Goal: Task Accomplishment & Management: Complete application form

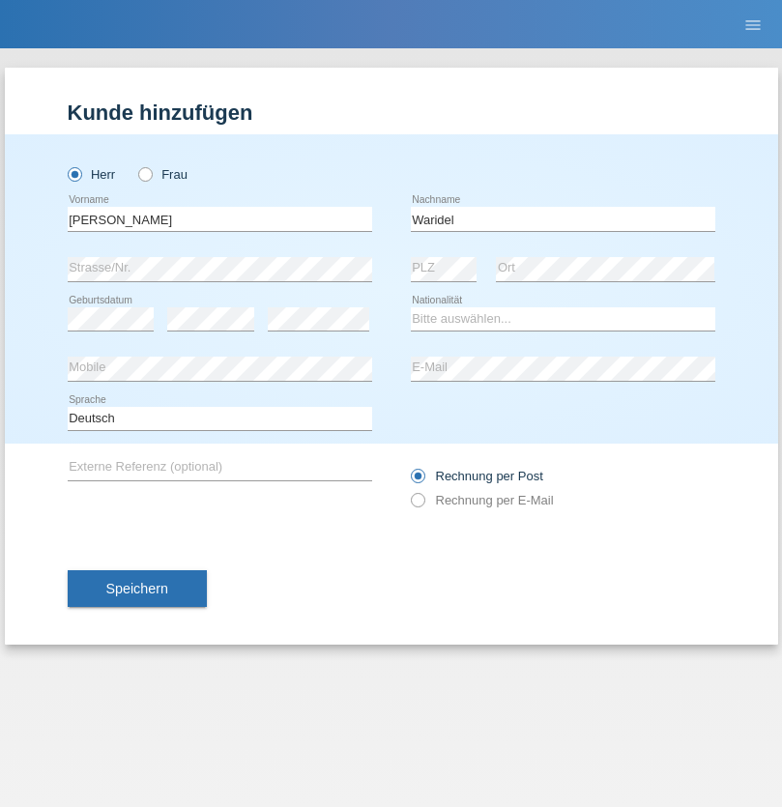
type input "Waridel"
select select "CH"
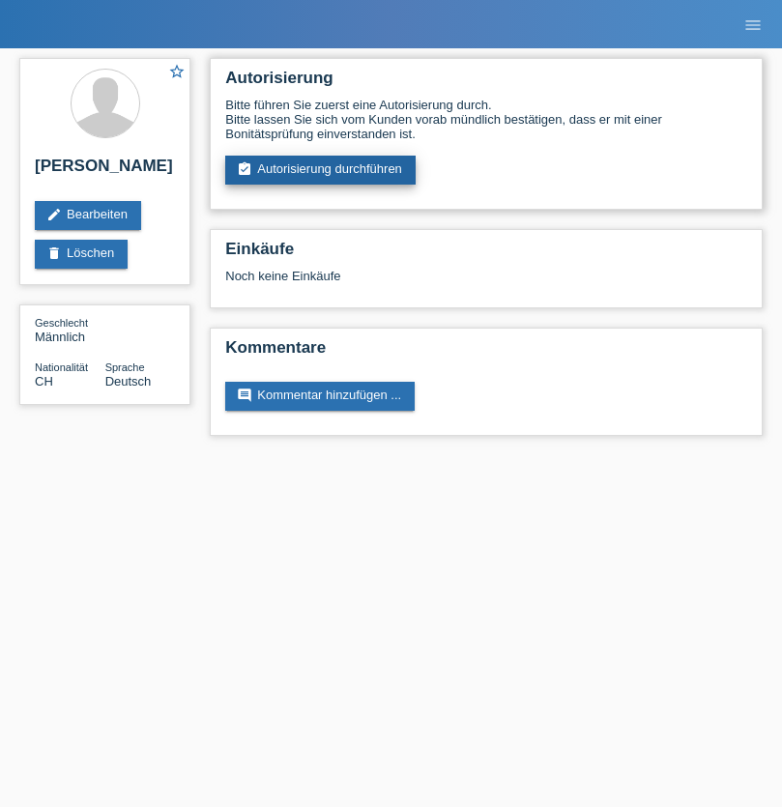
click at [321, 170] on link "assignment_turned_in Autorisierung durchführen" at bounding box center [320, 170] width 190 height 29
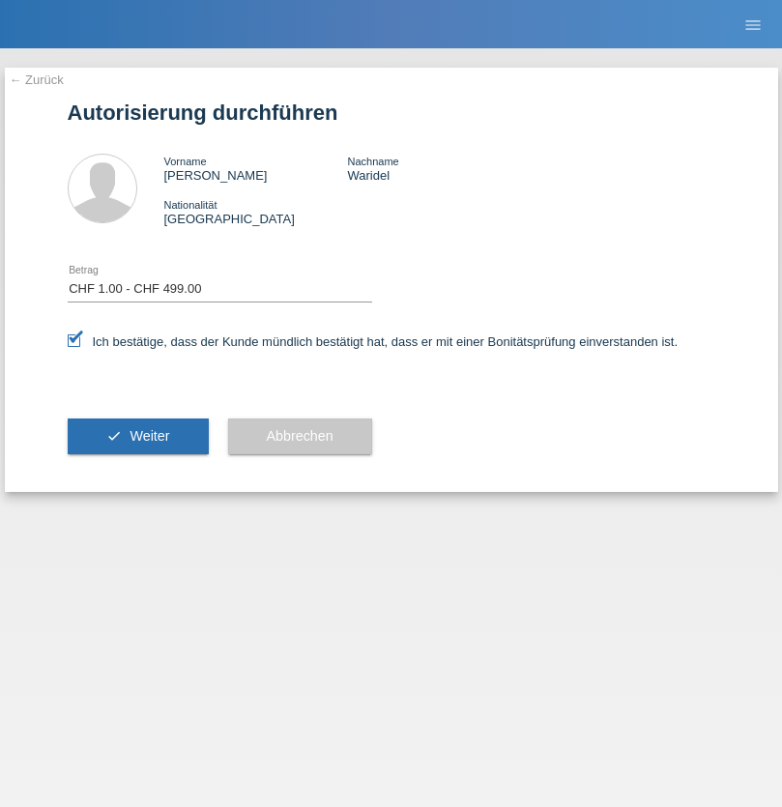
select select "1"
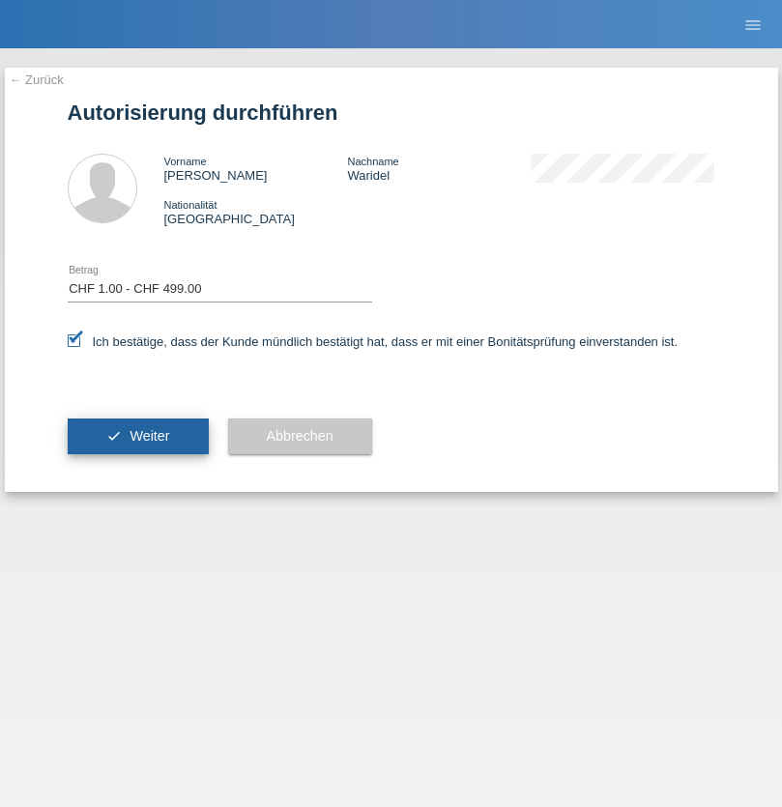
click at [137, 436] on span "Weiter" at bounding box center [149, 435] width 40 height 15
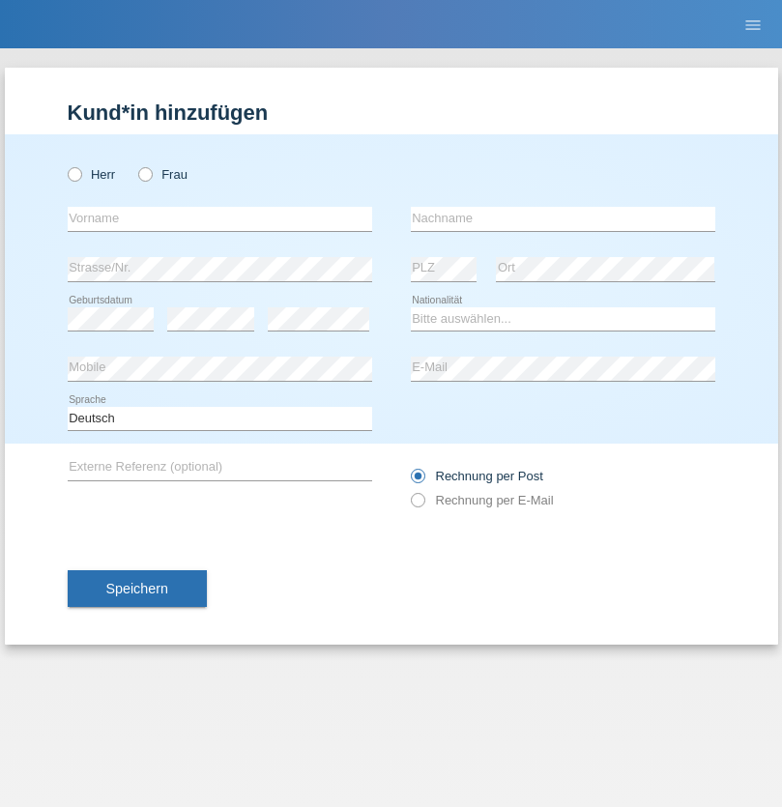
radio input "true"
click at [219, 218] on input "text" at bounding box center [220, 219] width 304 height 24
type input "Mohamed"
click at [562, 218] on input "text" at bounding box center [563, 219] width 304 height 24
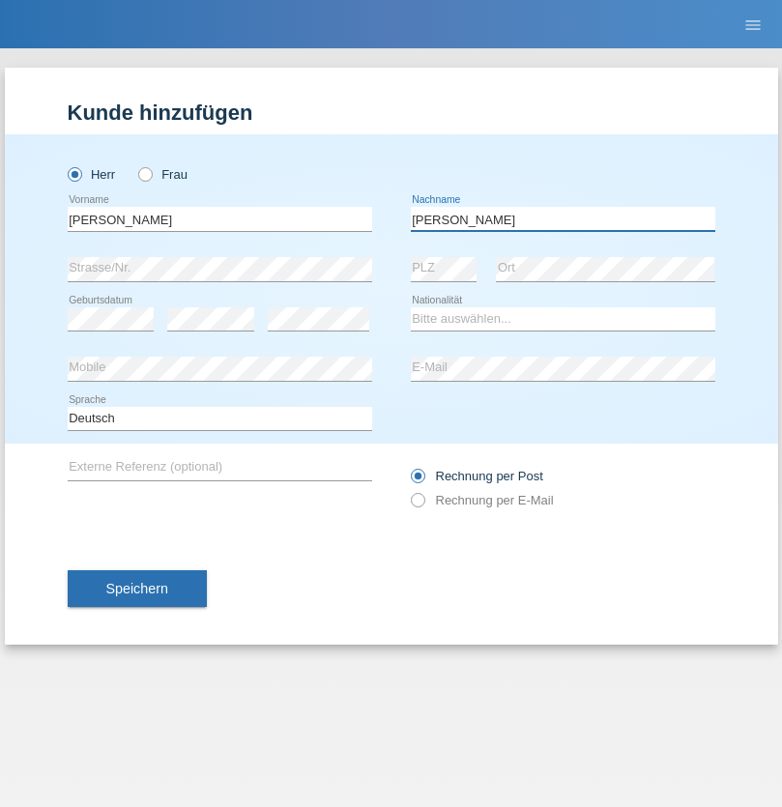
type input "Mohamed"
select select "SY"
select select "C"
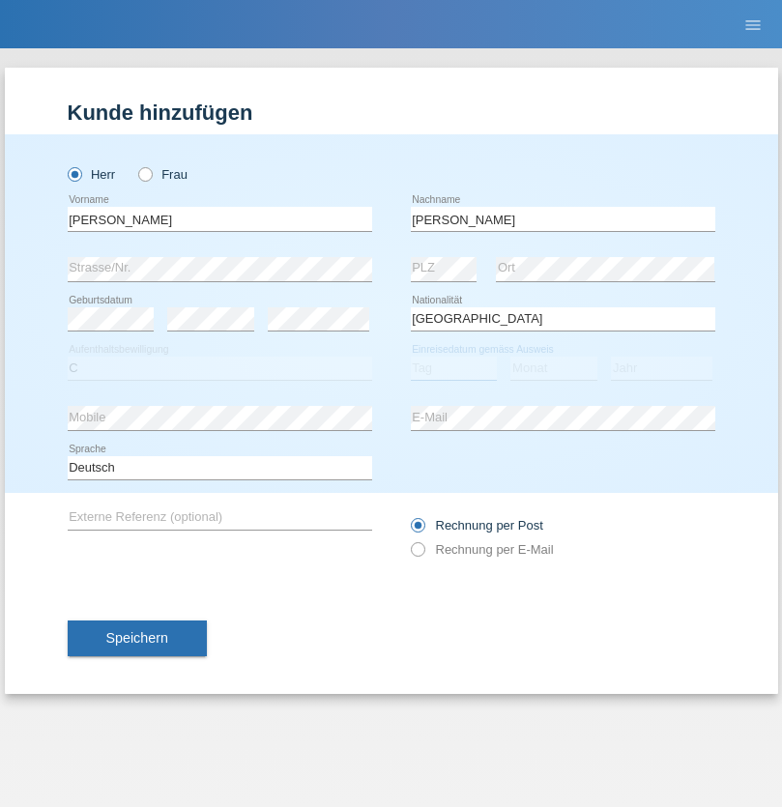
select select "21"
select select "12"
select select "2013"
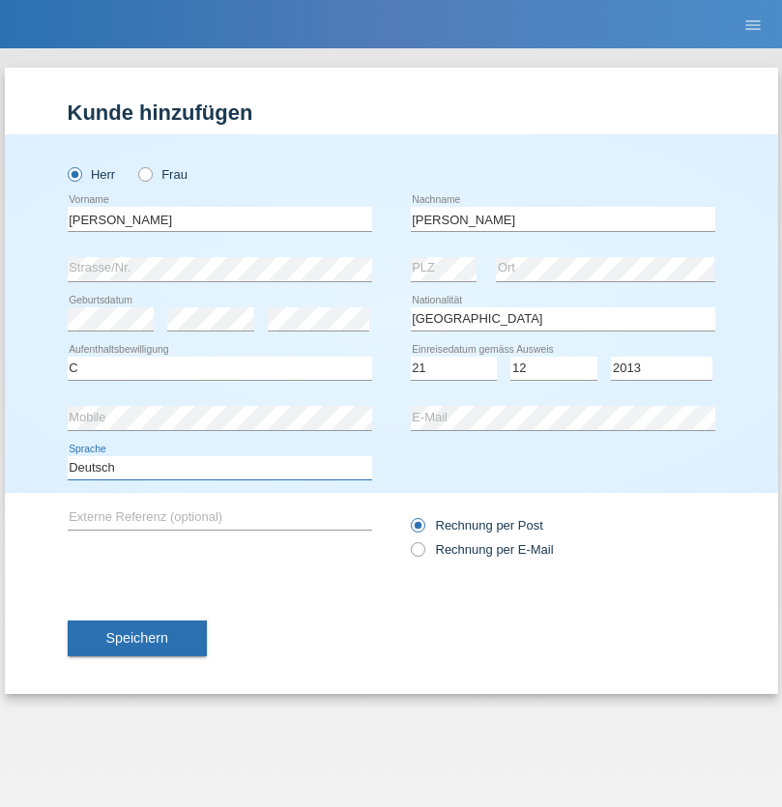
select select "en"
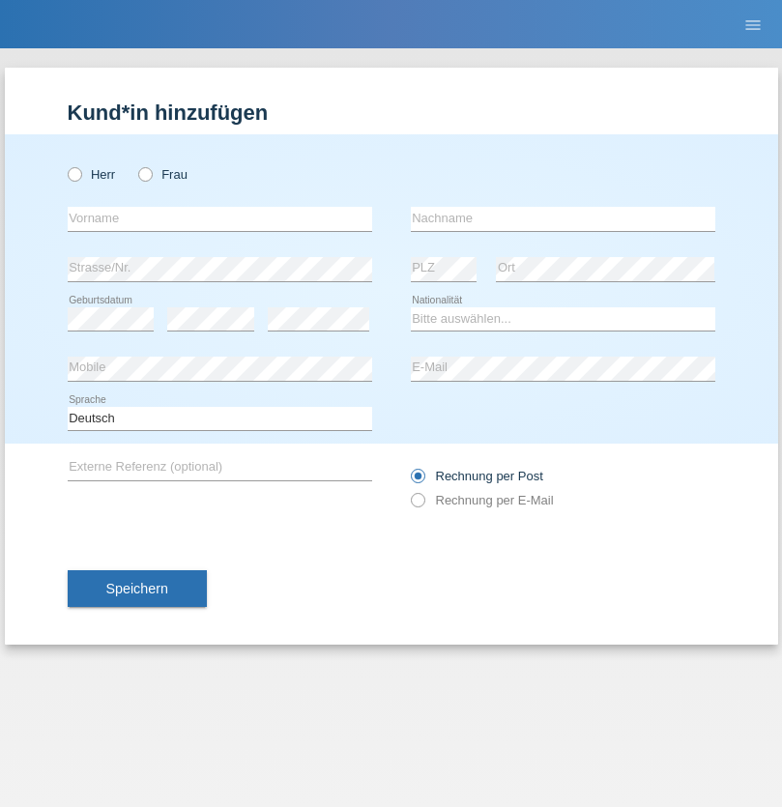
radio input "true"
click at [219, 218] on input "text" at bounding box center [220, 219] width 304 height 24
type input "David"
click at [562, 218] on input "text" at bounding box center [563, 219] width 304 height 24
type input "Senn"
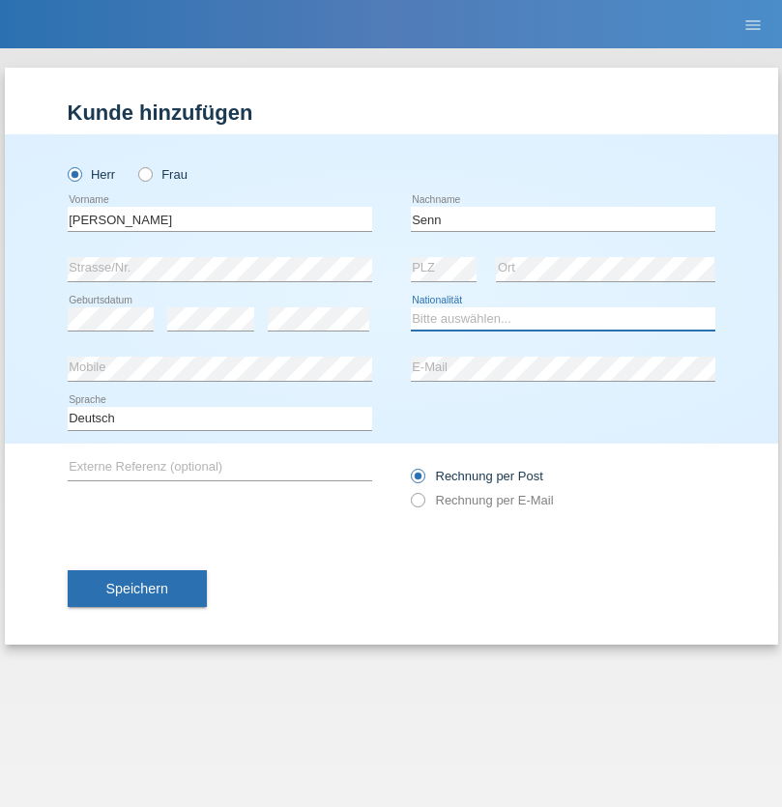
select select "CH"
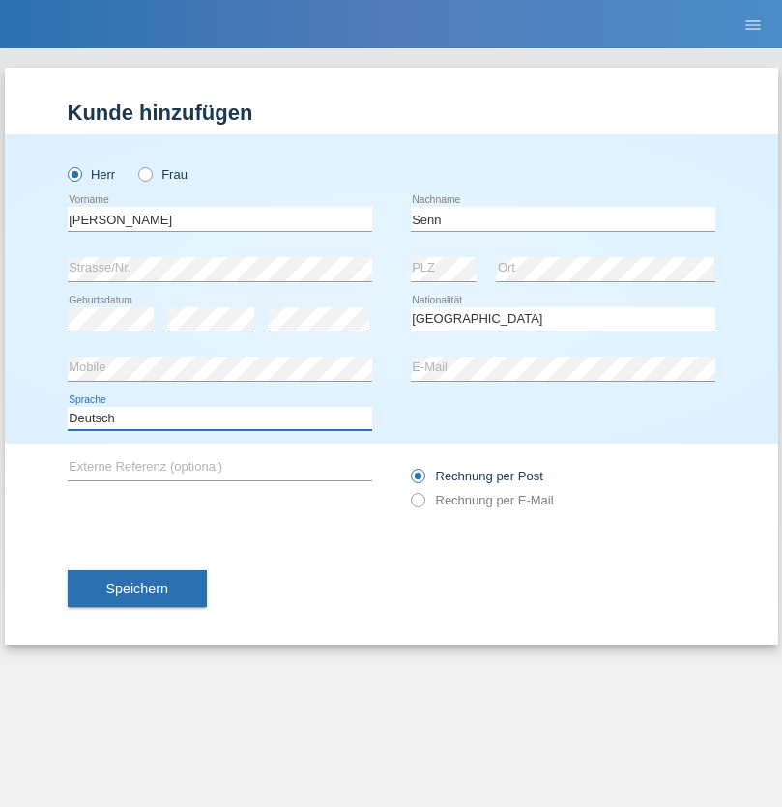
select select "en"
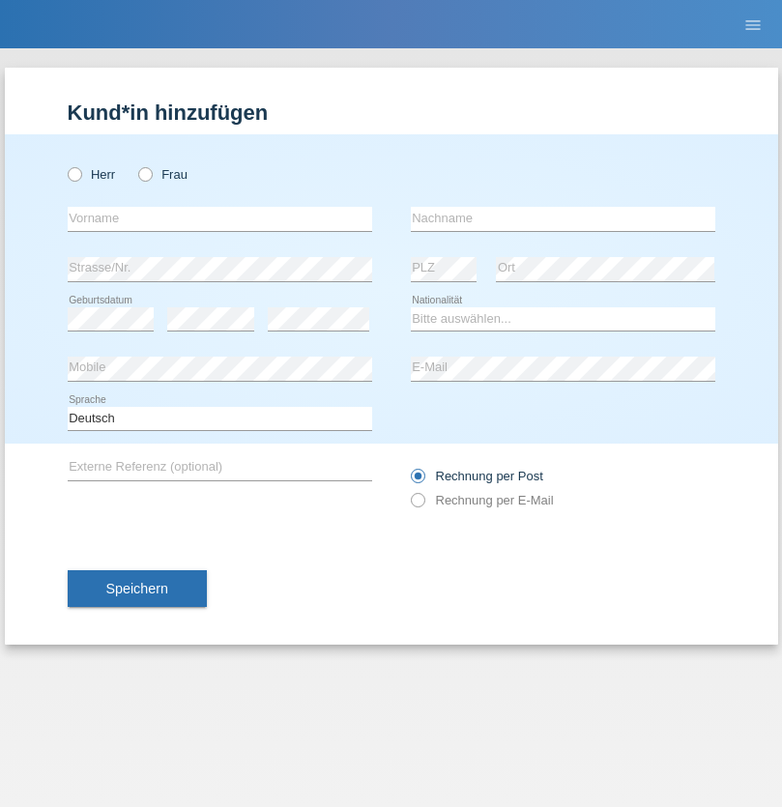
radio input "true"
click at [219, 218] on input "text" at bounding box center [220, 219] width 304 height 24
type input "firat"
click at [562, 218] on input "text" at bounding box center [563, 219] width 304 height 24
type input "kara"
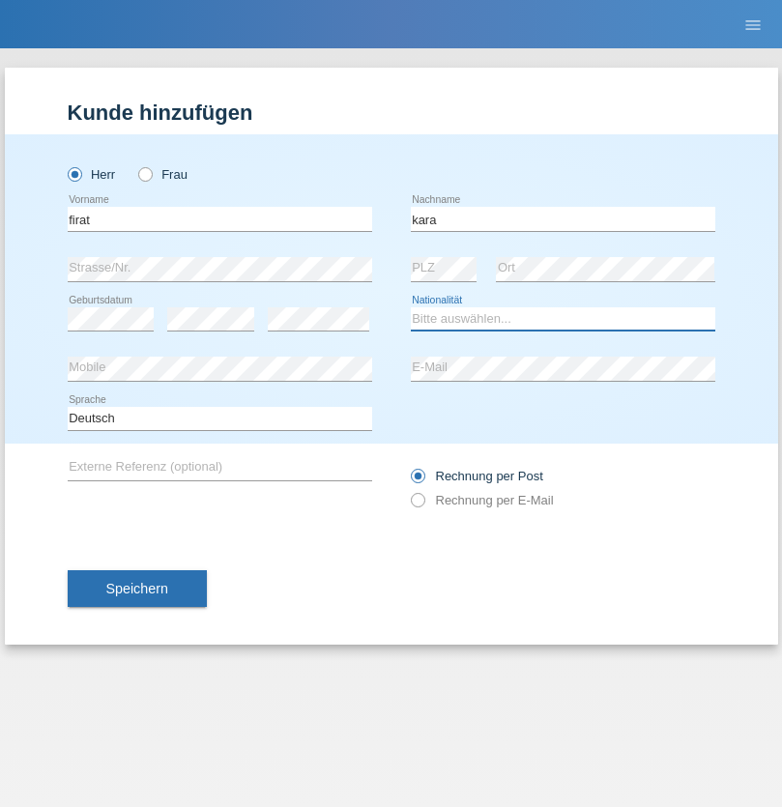
select select "CH"
radio input "true"
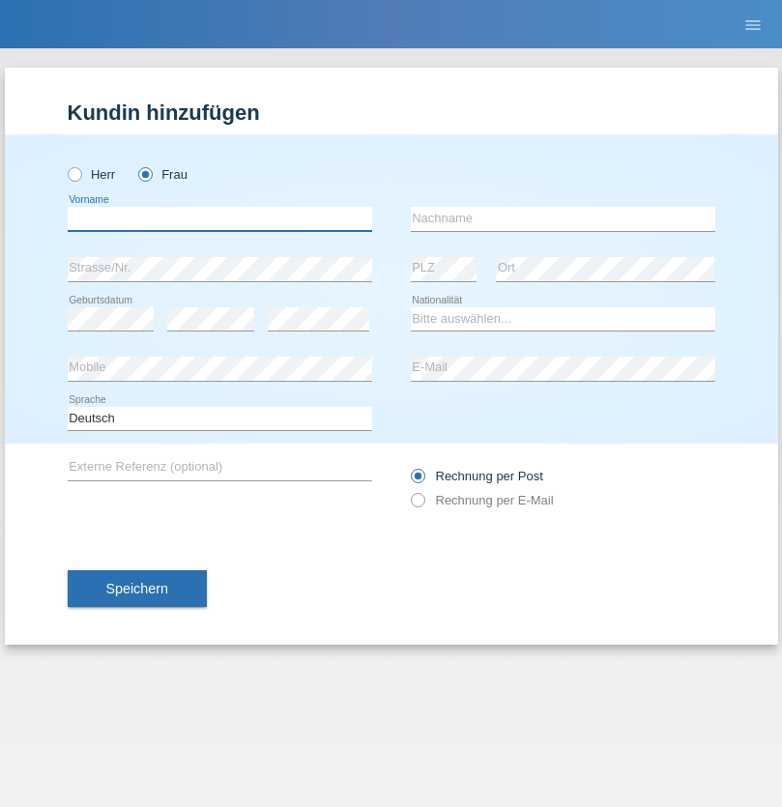
click at [219, 218] on input "text" at bounding box center [220, 219] width 304 height 24
type input "Rihanna"
click at [562, 218] on input "text" at bounding box center [563, 219] width 304 height 24
type input "Dössegger"
select select "CH"
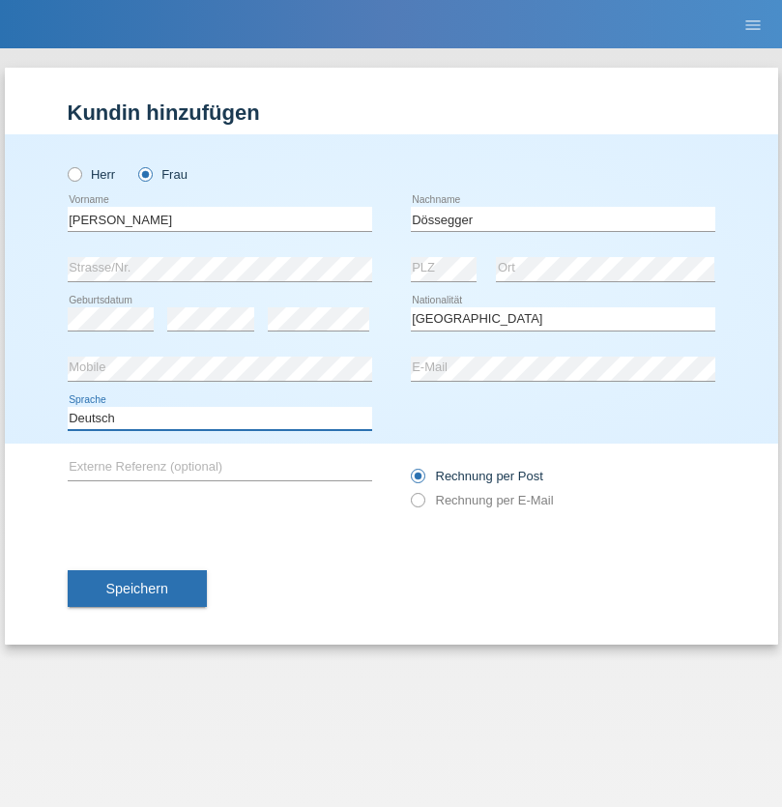
select select "en"
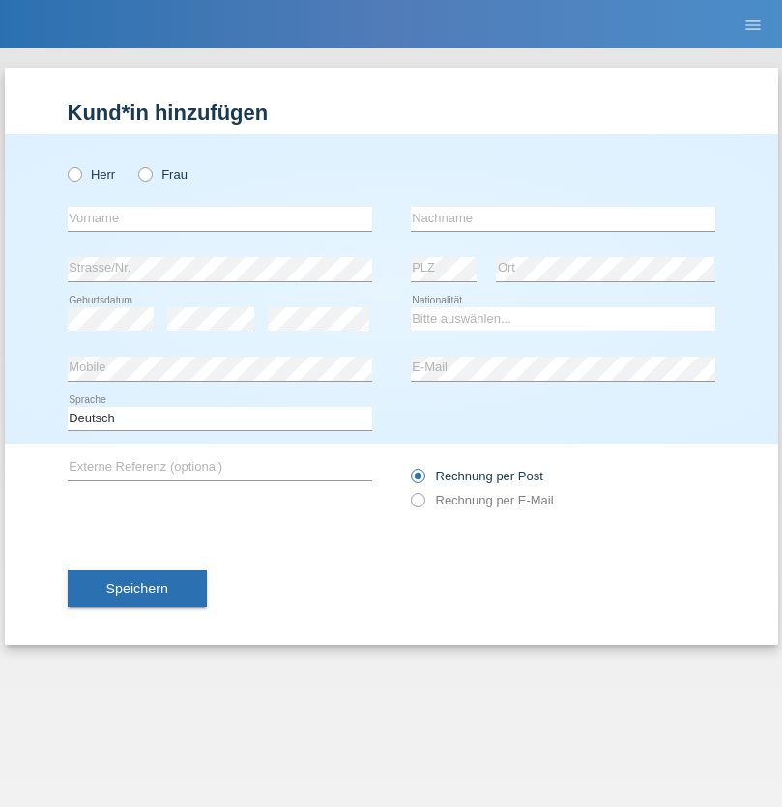
radio input "true"
click at [219, 218] on input "text" at bounding box center [220, 219] width 304 height 24
type input "Senije"
click at [562, 218] on input "text" at bounding box center [563, 219] width 304 height 24
type input "Rama"
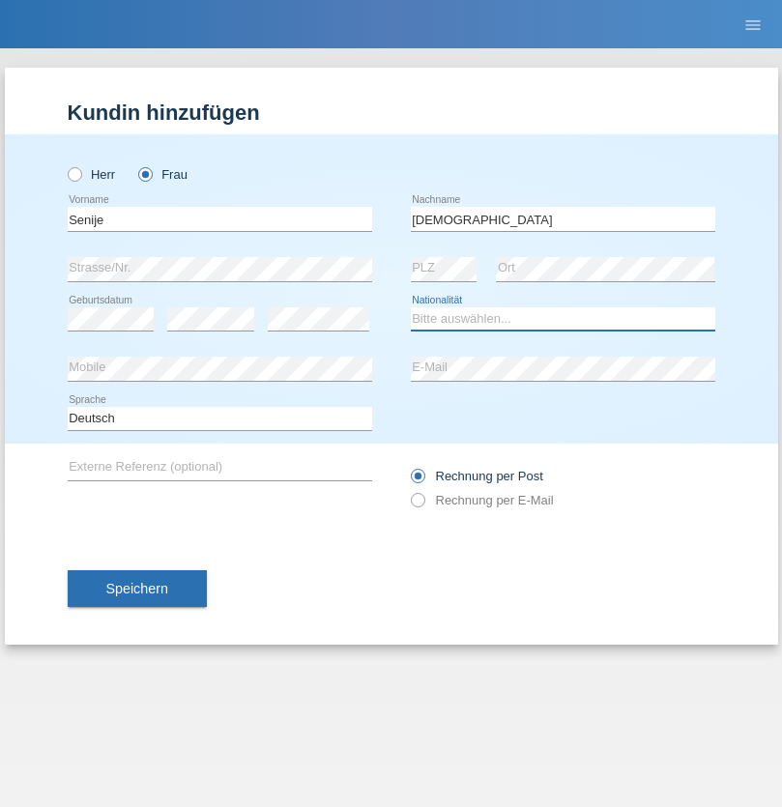
select select "CH"
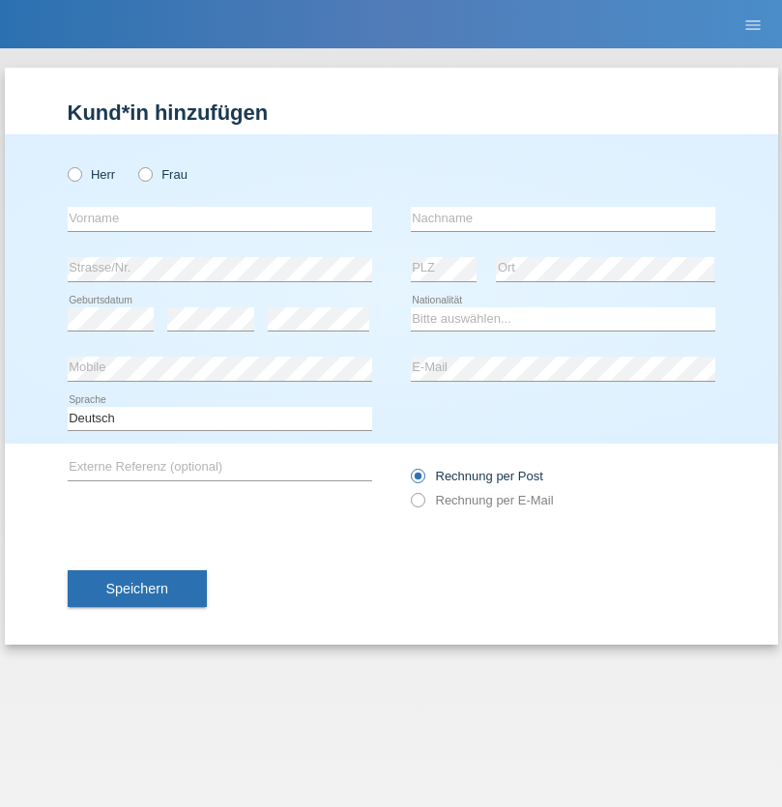
radio input "true"
click at [219, 218] on input "text" at bounding box center [220, 219] width 304 height 24
type input "[PERSON_NAME]"
click at [562, 218] on input "text" at bounding box center [563, 219] width 304 height 24
type input "Priestley"
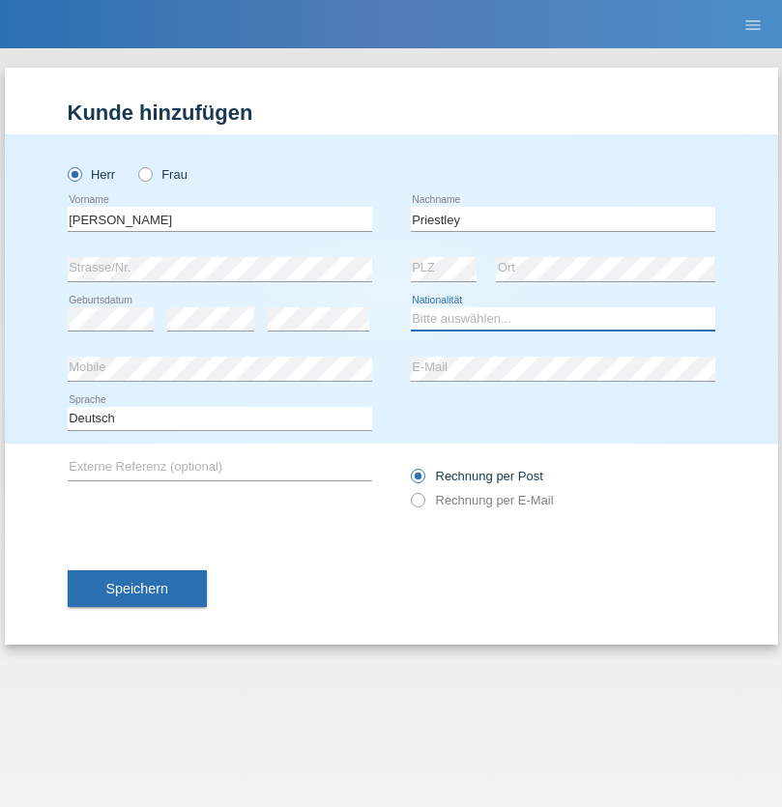
select select "CH"
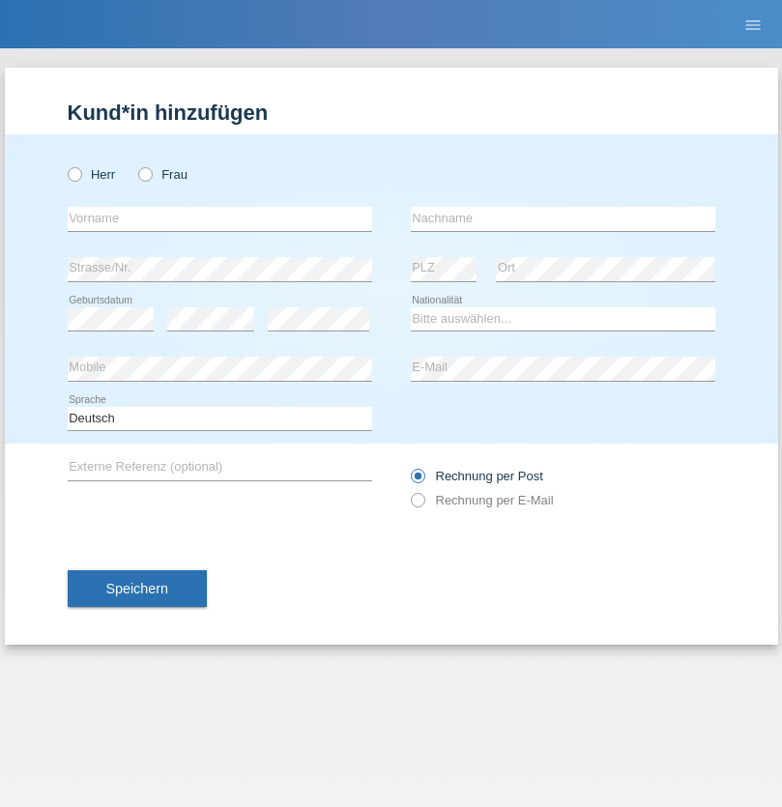
radio input "true"
click at [219, 218] on input "text" at bounding box center [220, 219] width 304 height 24
type input "Francesco"
click at [562, 218] on input "text" at bounding box center [563, 219] width 304 height 24
type input "Fortugno"
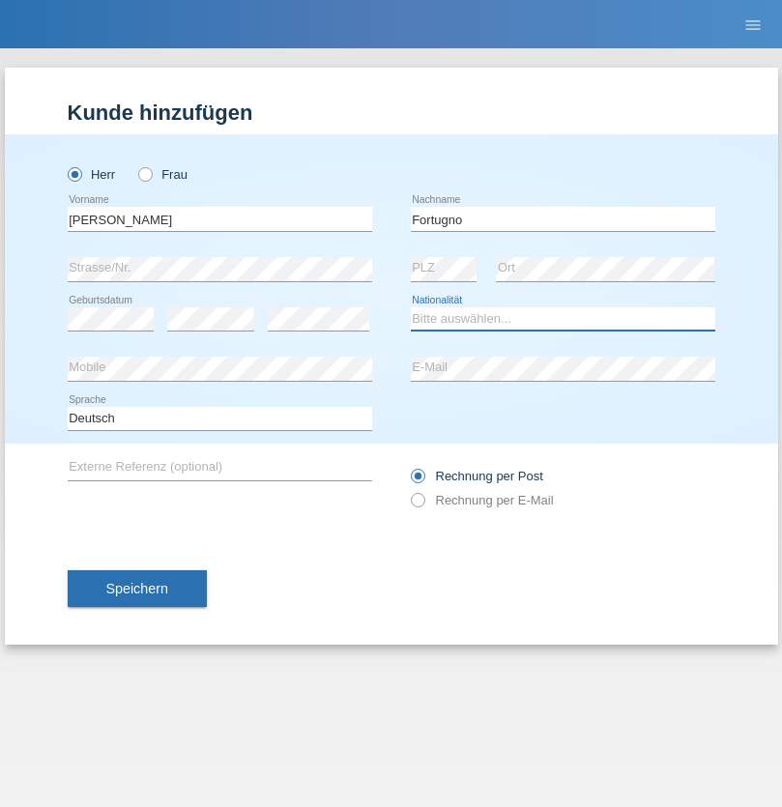
select select "IT"
select select "C"
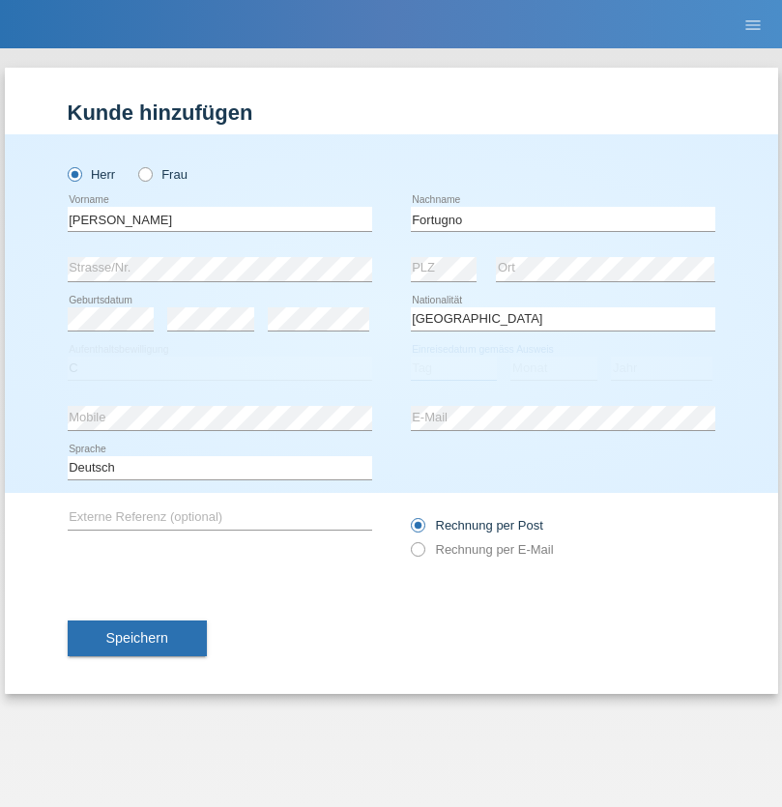
select select "09"
select select "08"
select select "2006"
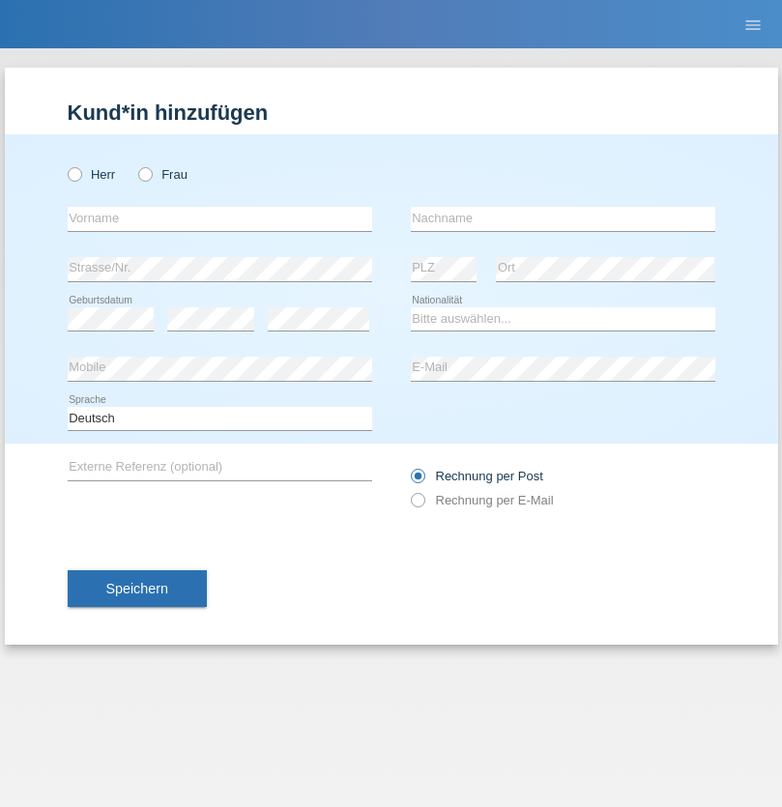
radio input "true"
click at [219, 218] on input "text" at bounding box center [220, 219] width 304 height 24
type input "Farkash"
click at [562, 218] on input "text" at bounding box center [563, 219] width 304 height 24
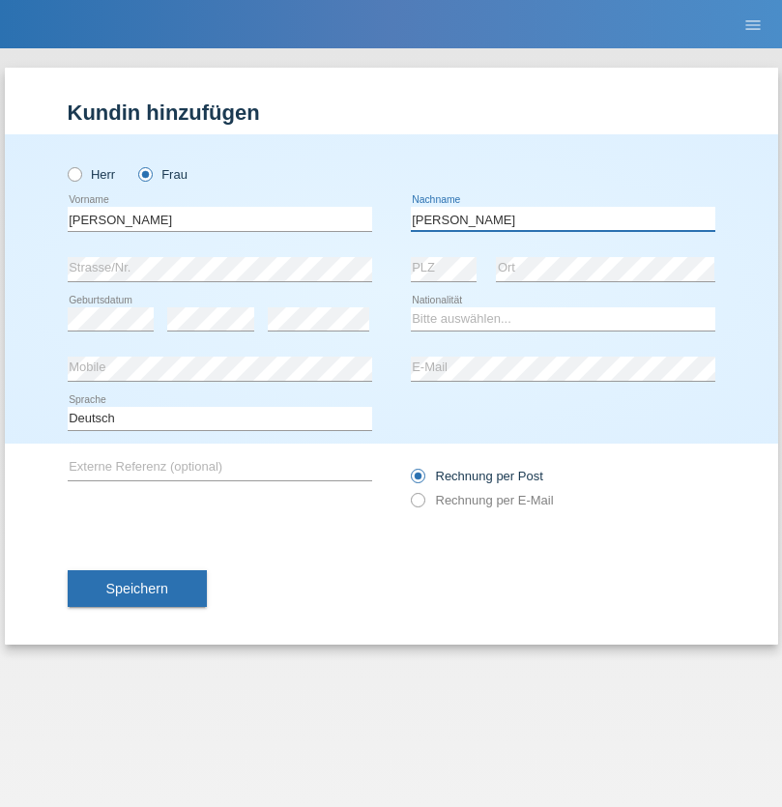
type input "Yolana"
select select "UA"
select select "C"
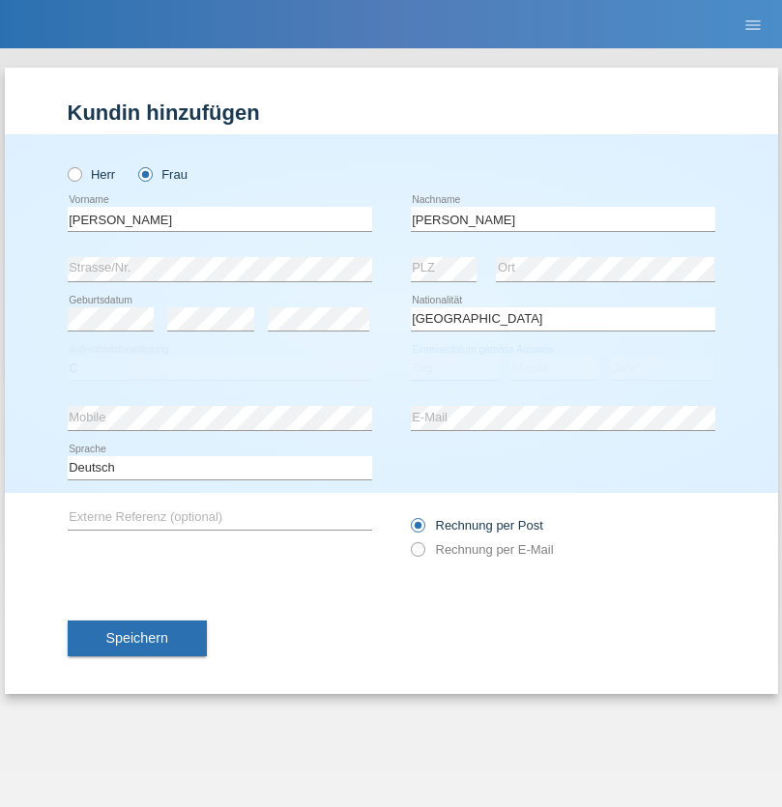
select select "23"
select select "10"
select select "2021"
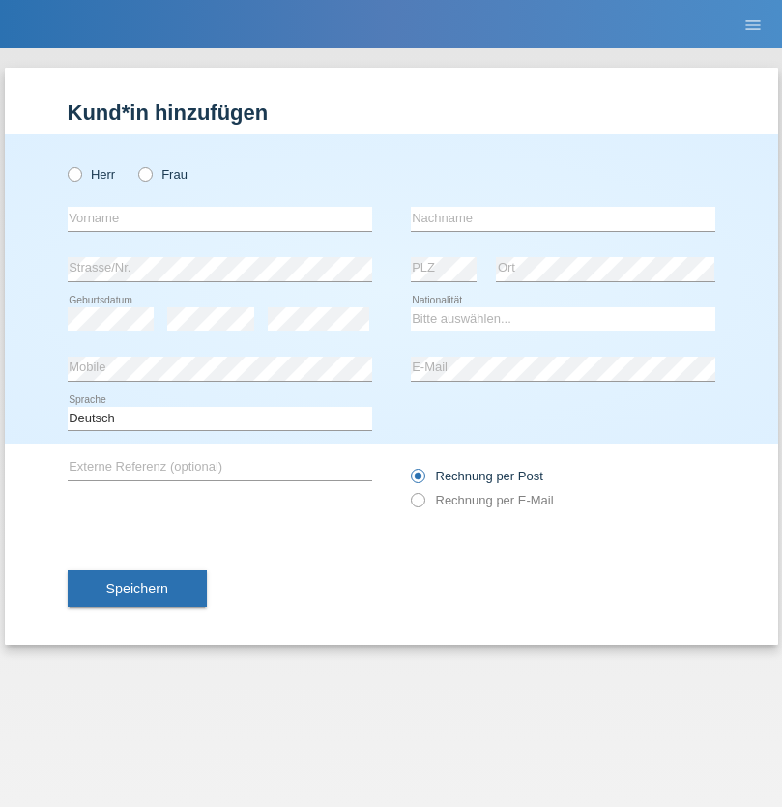
radio input "true"
click at [219, 218] on input "text" at bounding box center [220, 219] width 304 height 24
type input "Nuria"
click at [562, 218] on input "text" at bounding box center [563, 219] width 304 height 24
type input "D'Antino"
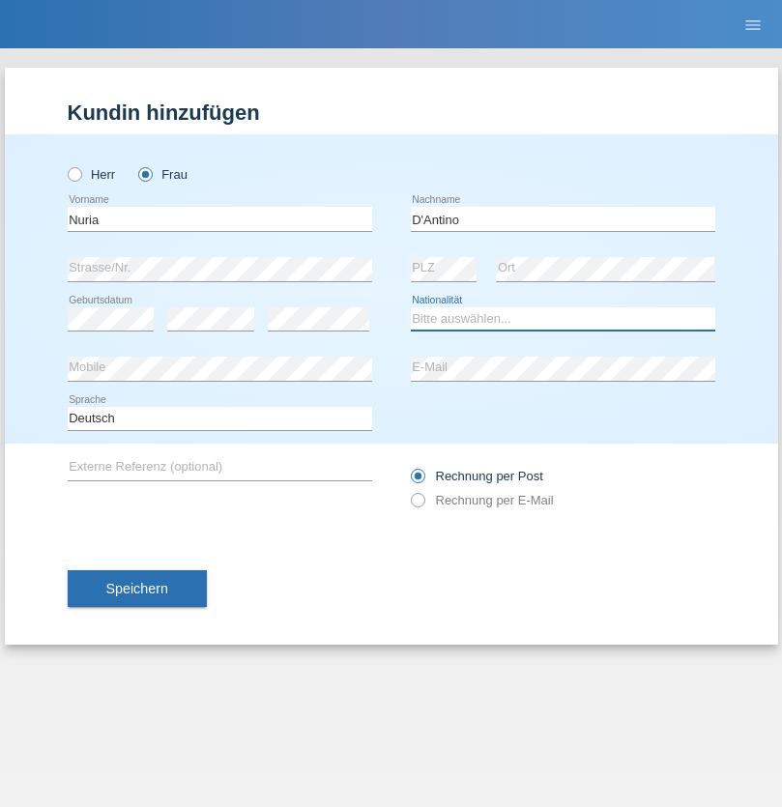
select select "CH"
